Goal: Navigation & Orientation: Find specific page/section

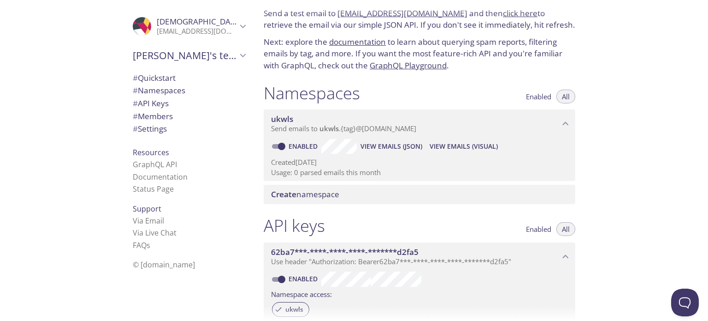
scroll to position [24, 0]
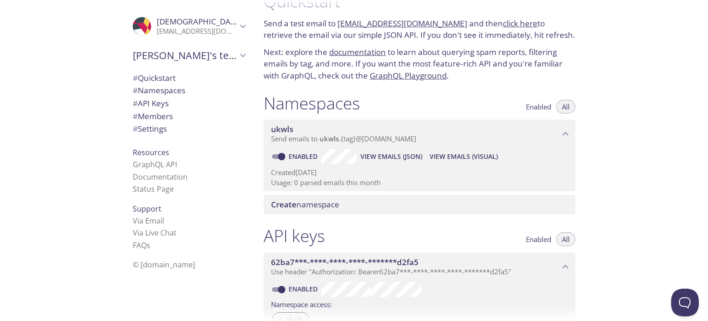
click at [385, 157] on span "View Emails (JSON)" at bounding box center [392, 156] width 62 height 11
click at [457, 156] on span "View Emails (Visual)" at bounding box center [464, 156] width 68 height 11
click at [282, 159] on input "Enabled" at bounding box center [281, 156] width 33 height 11
click at [282, 155] on input "Disabled" at bounding box center [274, 156] width 33 height 11
checkbox input "true"
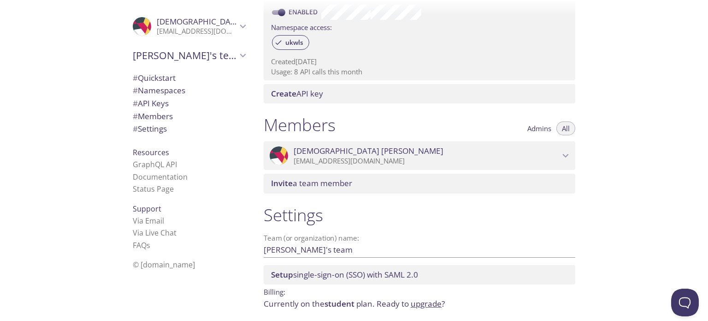
scroll to position [335, 0]
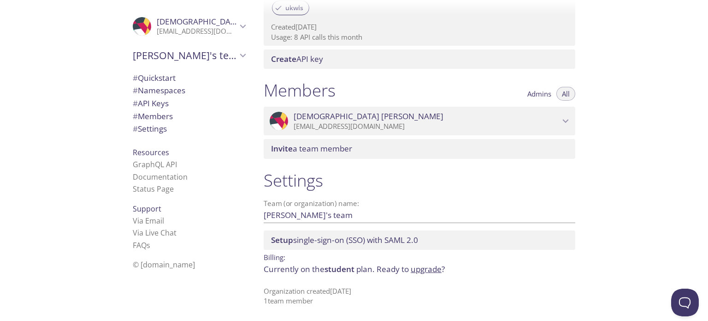
click at [162, 107] on span "# API Keys" at bounding box center [151, 103] width 36 height 11
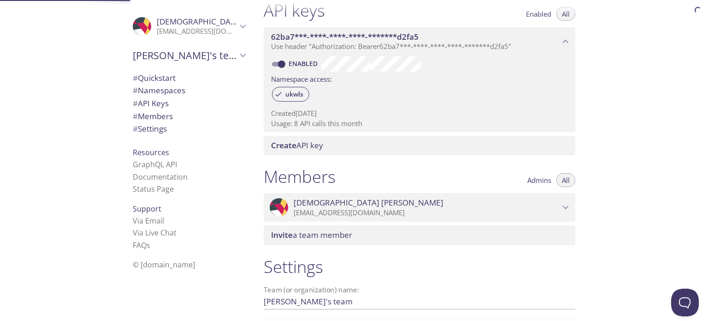
scroll to position [249, 0]
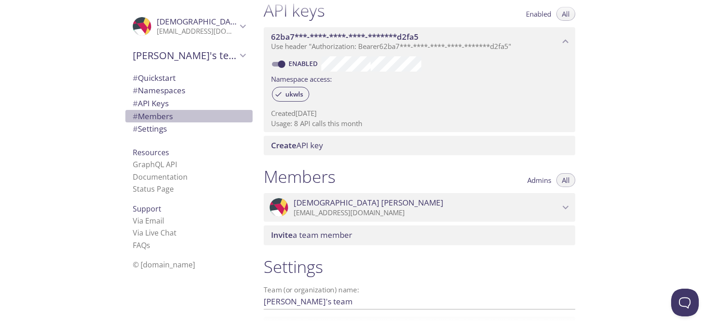
click at [161, 119] on span "# Members" at bounding box center [153, 116] width 40 height 11
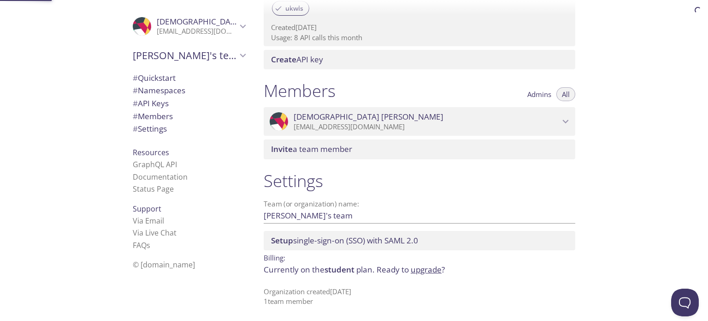
scroll to position [335, 0]
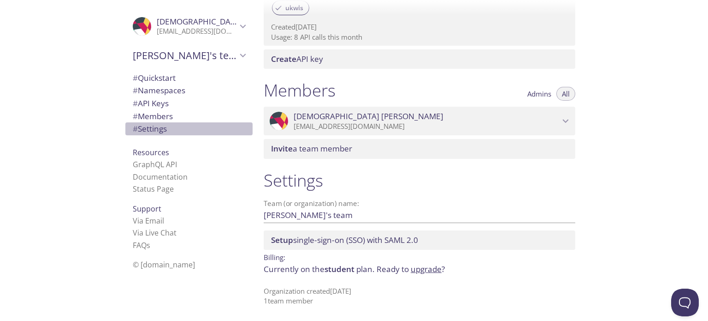
click at [157, 129] on span "# Settings" at bounding box center [150, 128] width 34 height 11
click at [151, 180] on link "Documentation" at bounding box center [160, 177] width 55 height 10
